Goal: Check status: Check status

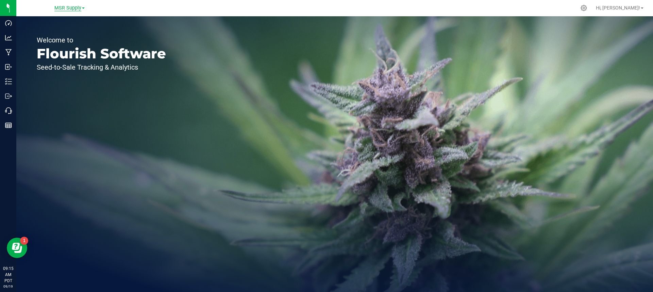
click at [70, 9] on span "MSR Supply" at bounding box center [67, 8] width 27 height 6
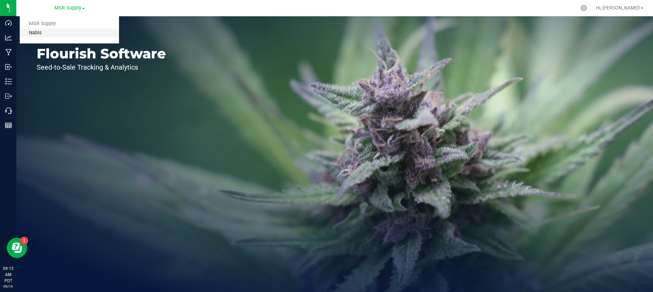
click at [65, 31] on link "Nabis" at bounding box center [69, 33] width 99 height 9
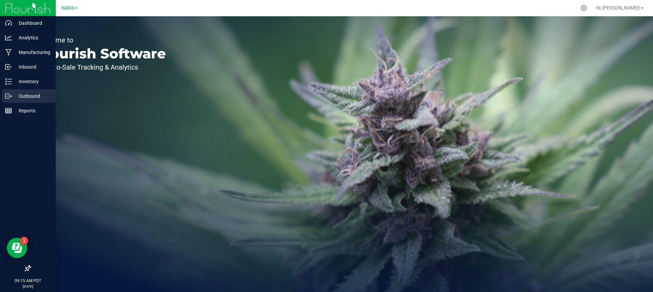
click at [21, 95] on p "Outbound" at bounding box center [32, 96] width 41 height 8
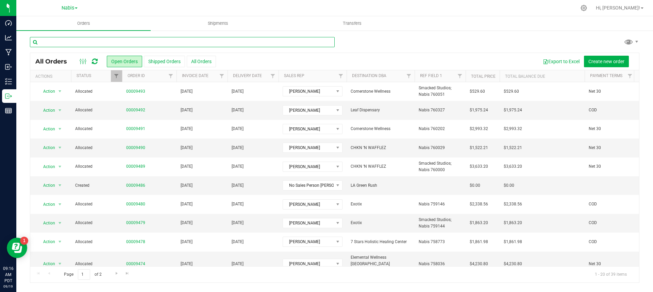
click at [135, 40] on input "text" at bounding box center [182, 42] width 305 height 10
paste input "9303"
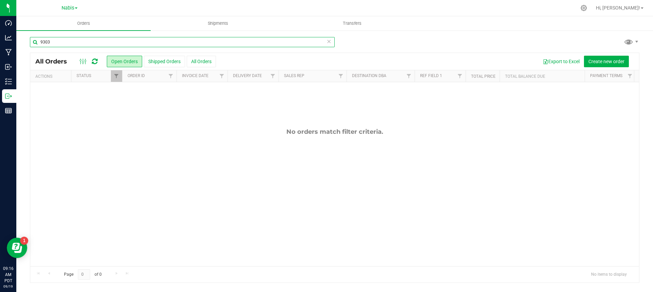
type input "9303"
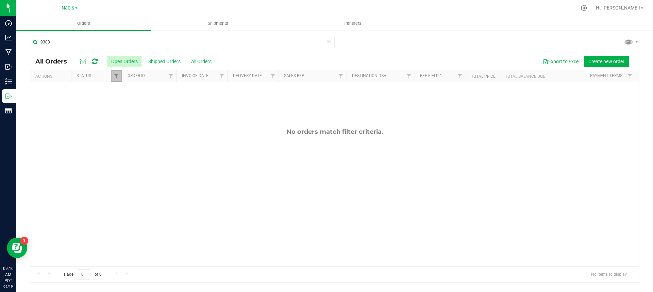
click at [116, 81] on link "Filter" at bounding box center [116, 76] width 11 height 12
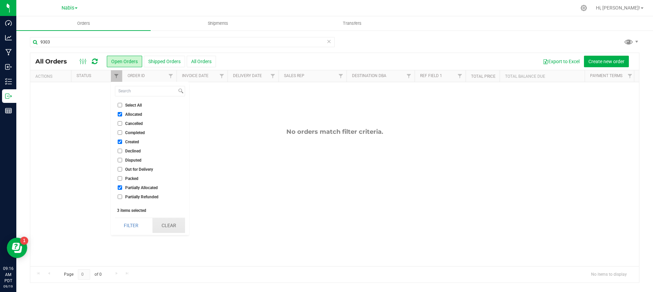
click at [171, 228] on button "Clear" at bounding box center [168, 225] width 33 height 15
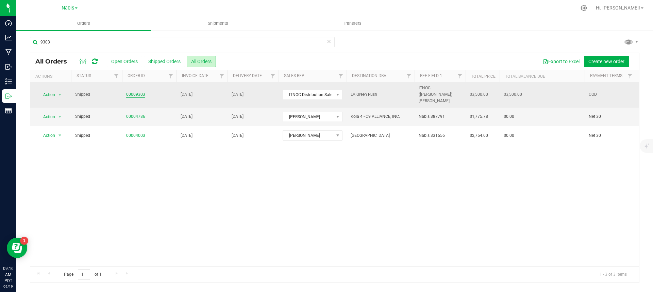
copy link "00009303"
